Goal: Task Accomplishment & Management: Use online tool/utility

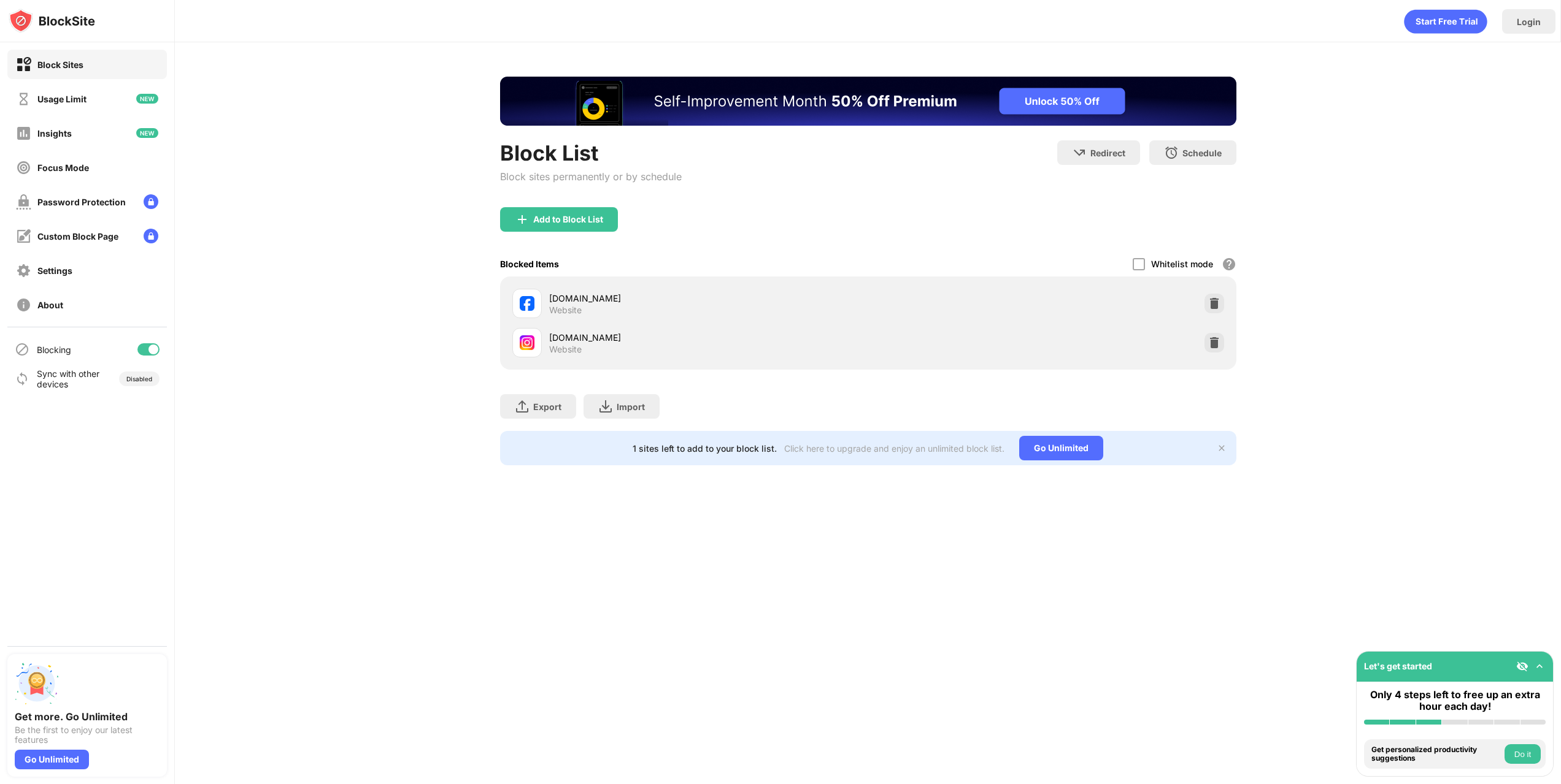
click at [153, 350] on div at bounding box center [153, 349] width 10 height 10
click at [139, 349] on div at bounding box center [143, 349] width 10 height 10
